Goal: Transaction & Acquisition: Purchase product/service

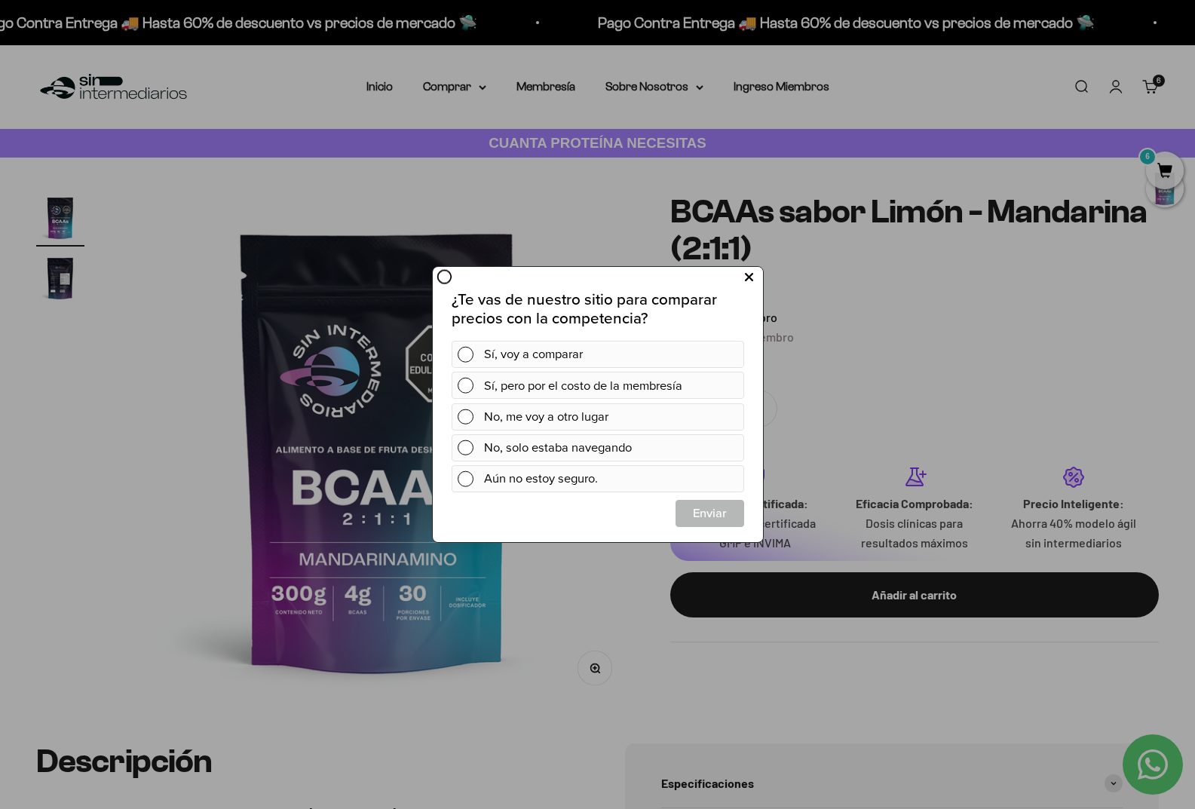
click at [746, 278] on icon at bounding box center [748, 278] width 8 height 20
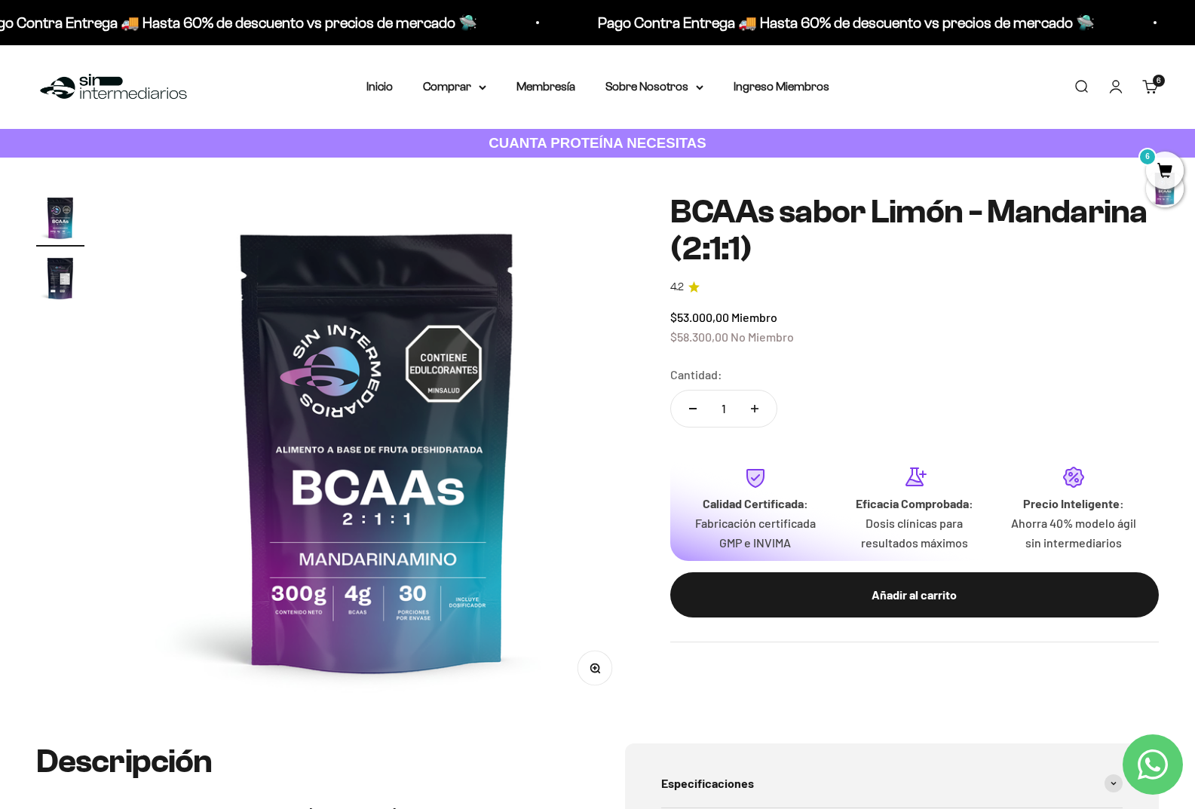
click at [1149, 81] on link "Carrito 6" at bounding box center [1151, 86] width 17 height 17
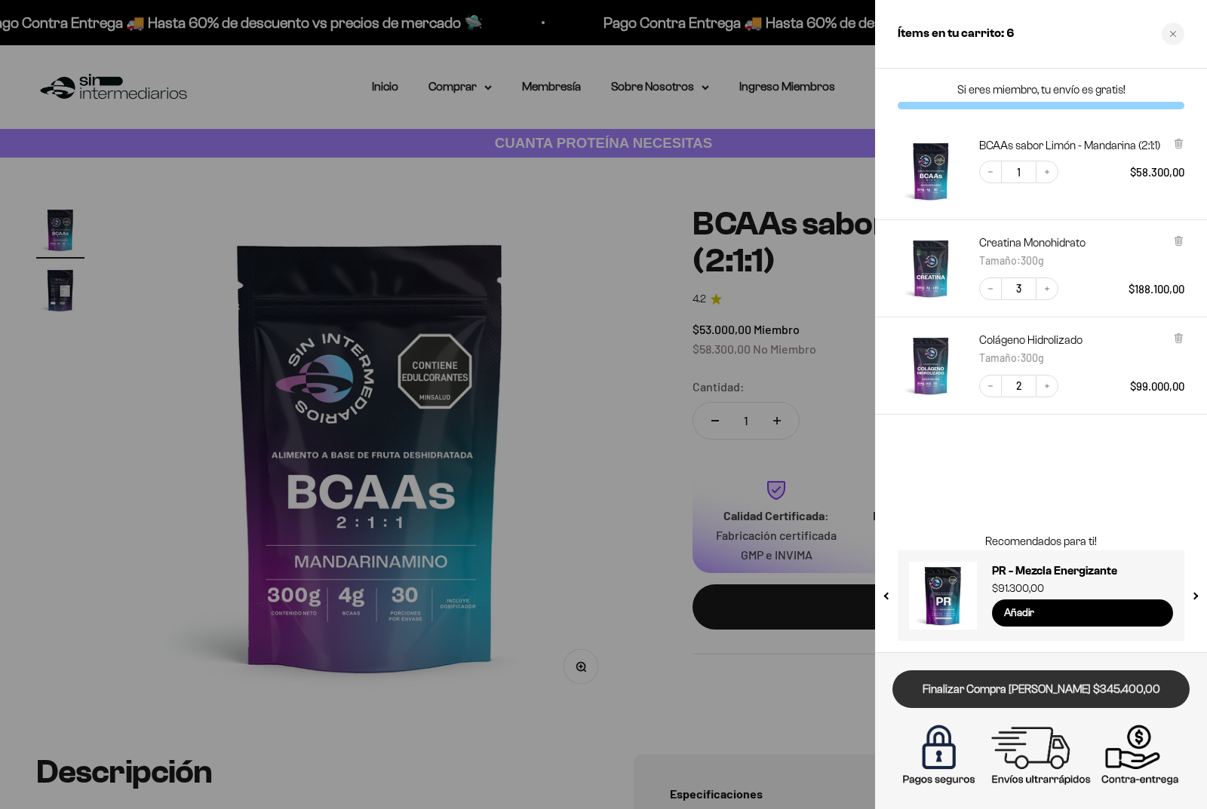
click at [1064, 692] on link "Finalizar Compra [PERSON_NAME] $345.400,00" at bounding box center [1040, 689] width 297 height 38
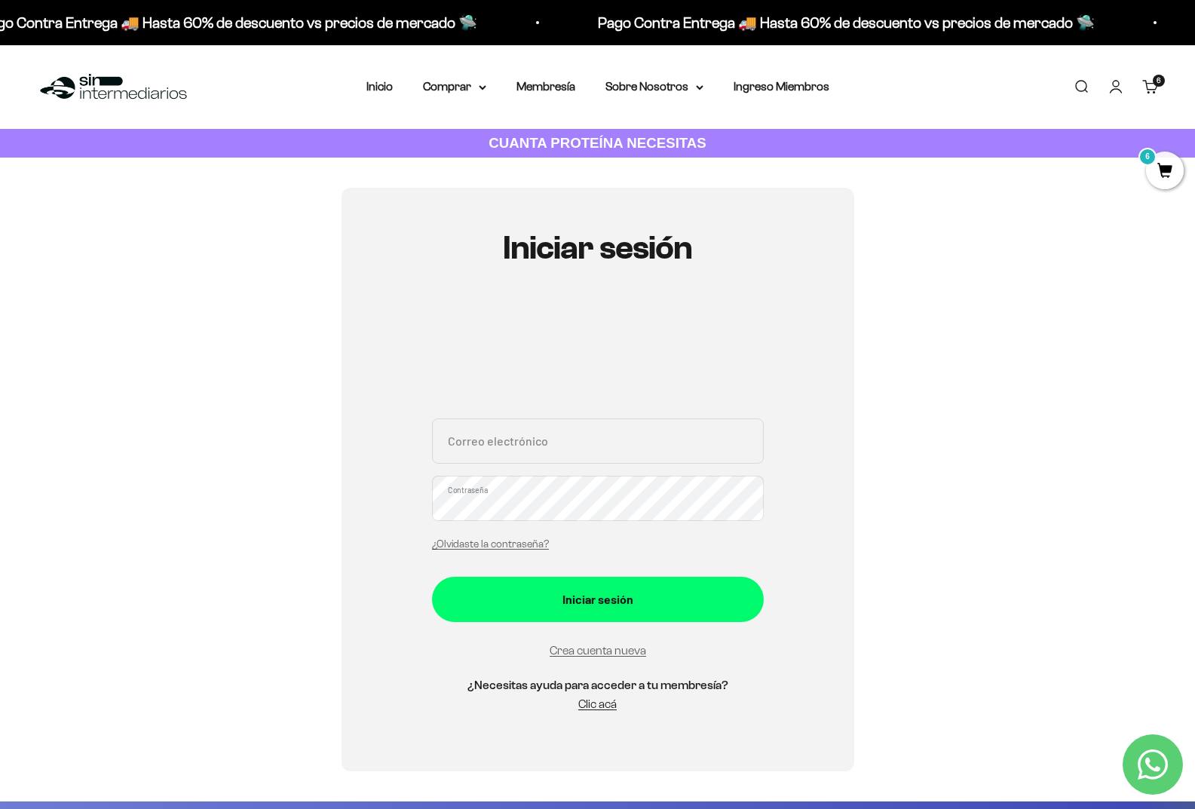
click at [601, 442] on input "Correo electrónico" at bounding box center [598, 441] width 332 height 45
type input "K"
type input "[EMAIL_ADDRESS][DOMAIN_NAME]"
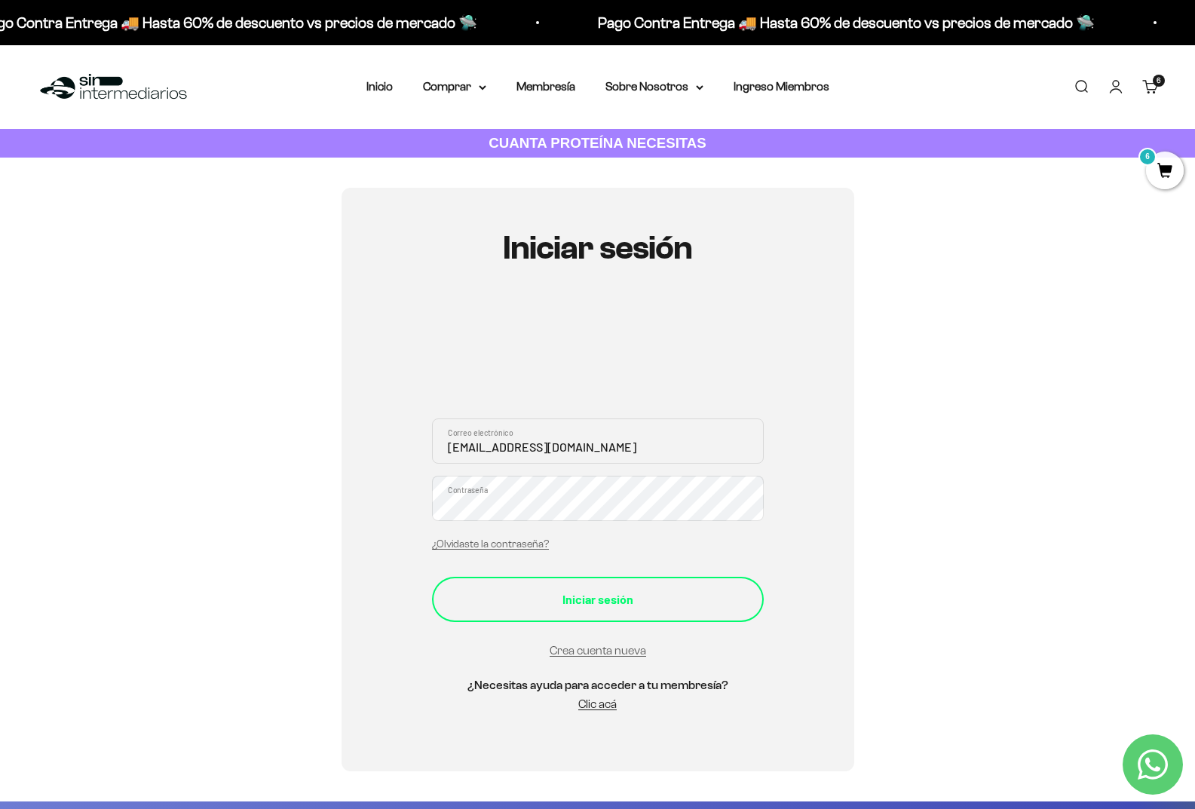
click at [633, 593] on div "Iniciar sesión" at bounding box center [597, 600] width 271 height 20
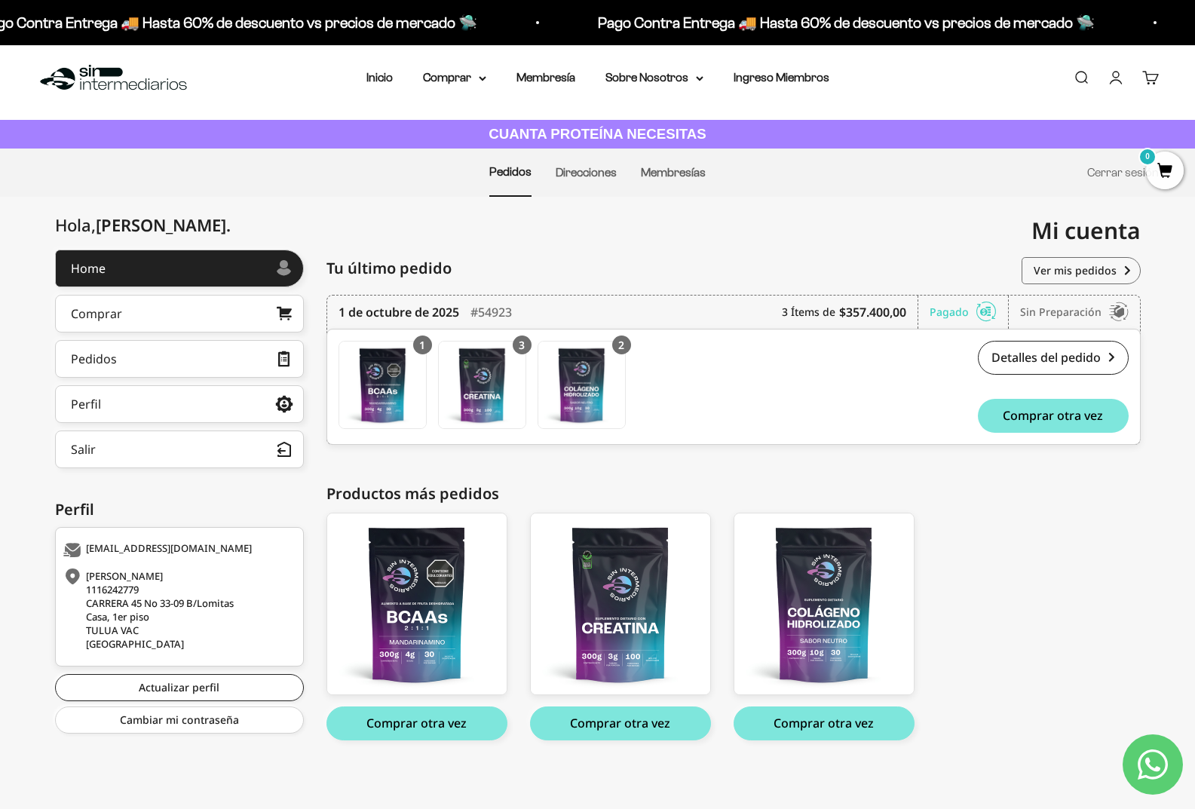
scroll to position [12, 0]
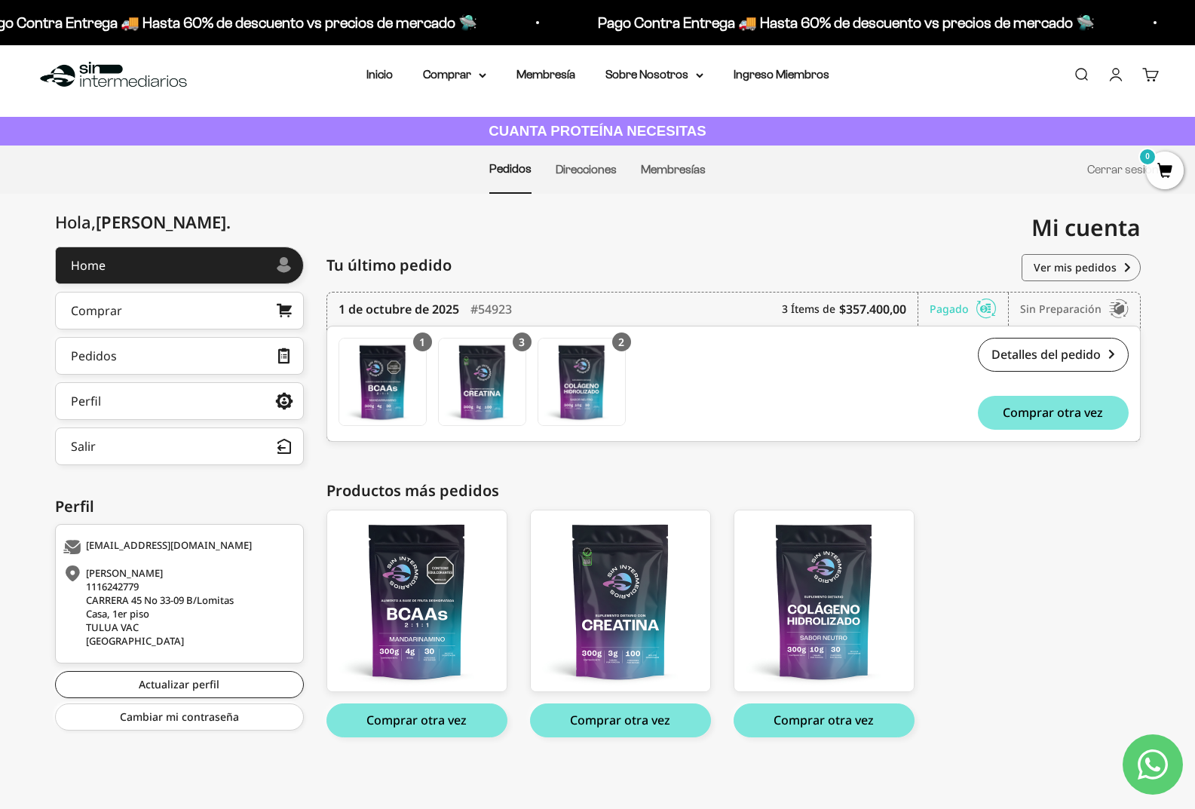
click at [1119, 74] on link "Cuenta" at bounding box center [1116, 74] width 17 height 17
